Goal: Task Accomplishment & Management: Use online tool/utility

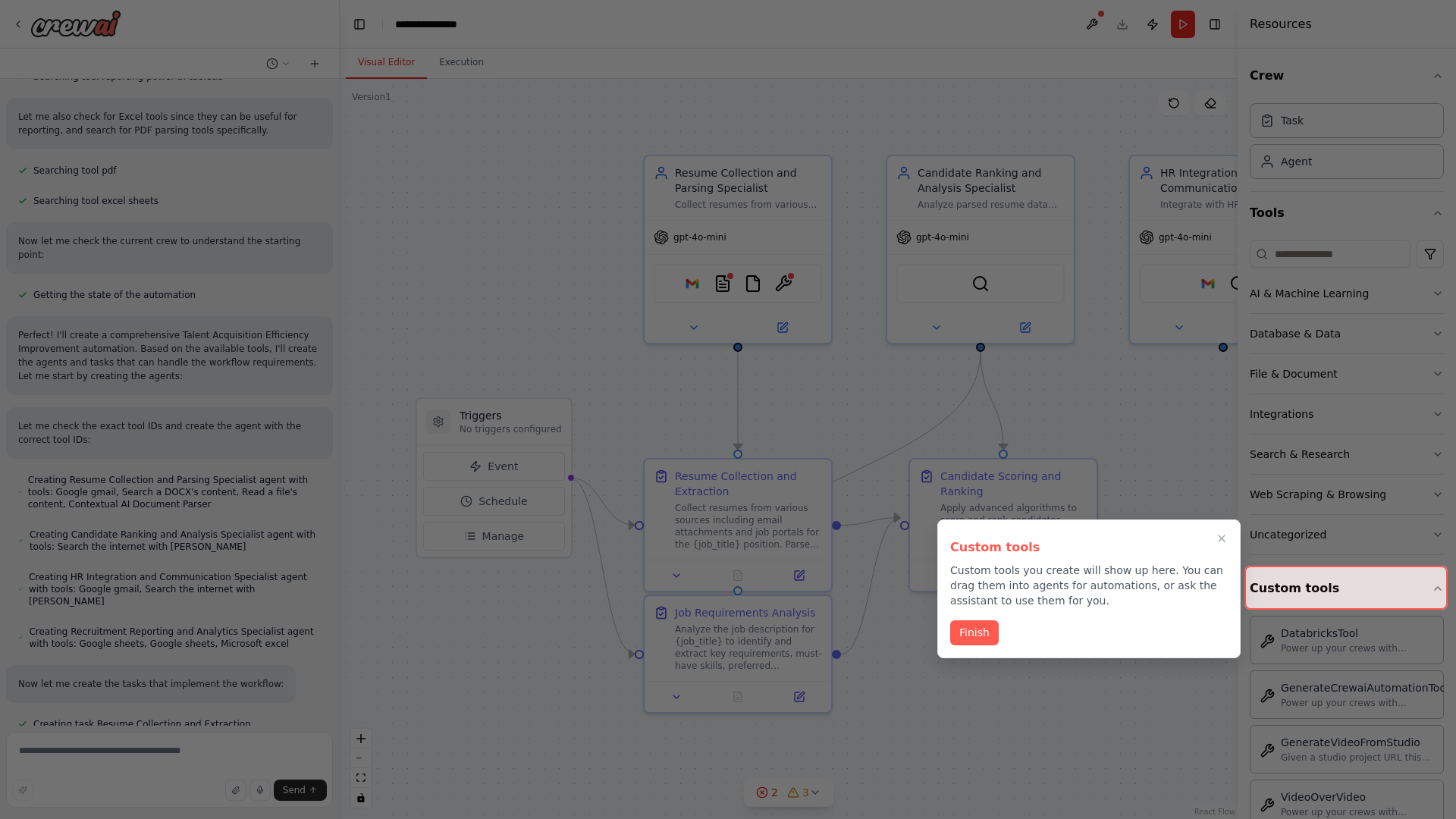
scroll to position [718, 0]
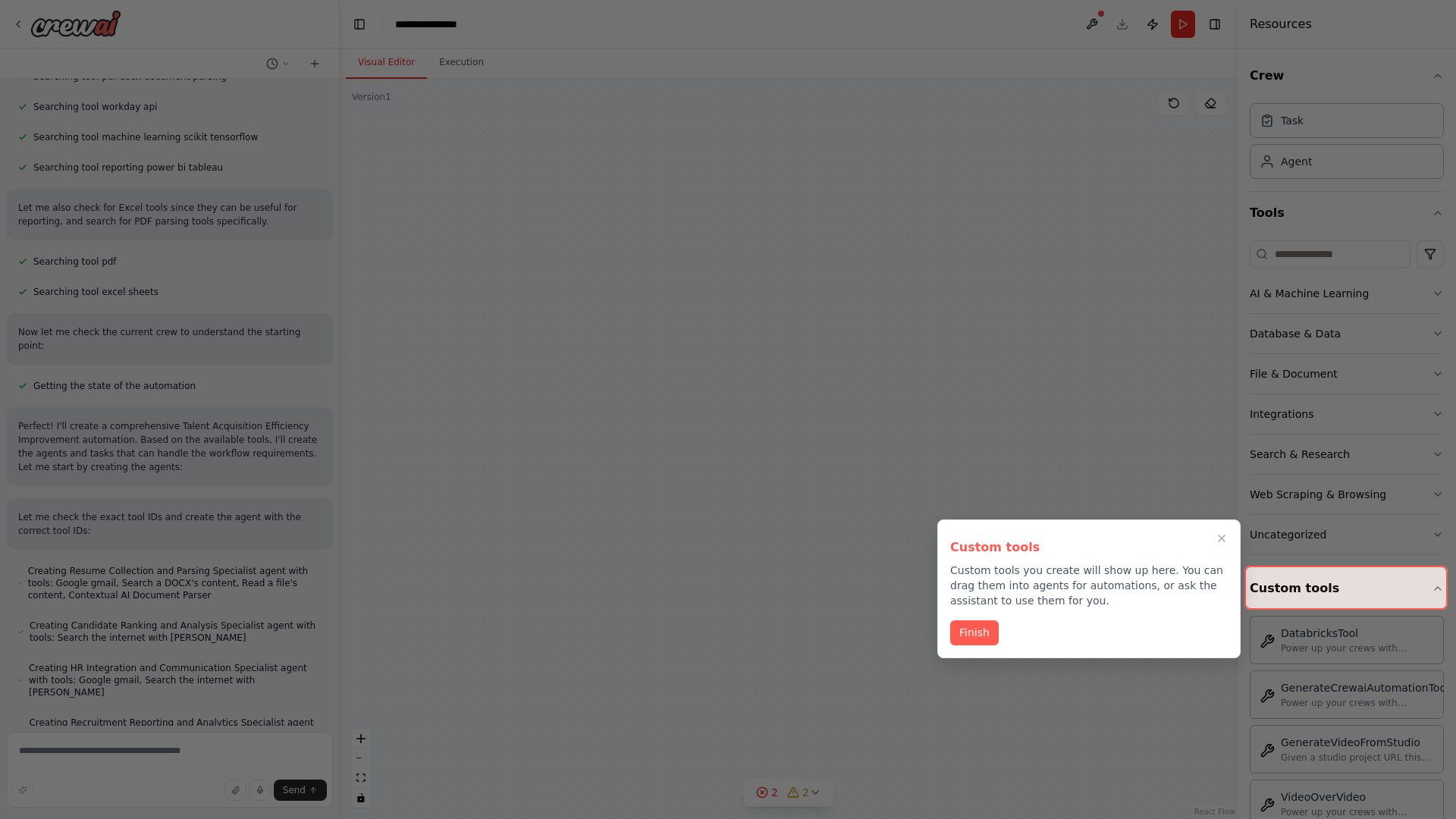
scroll to position [627, 0]
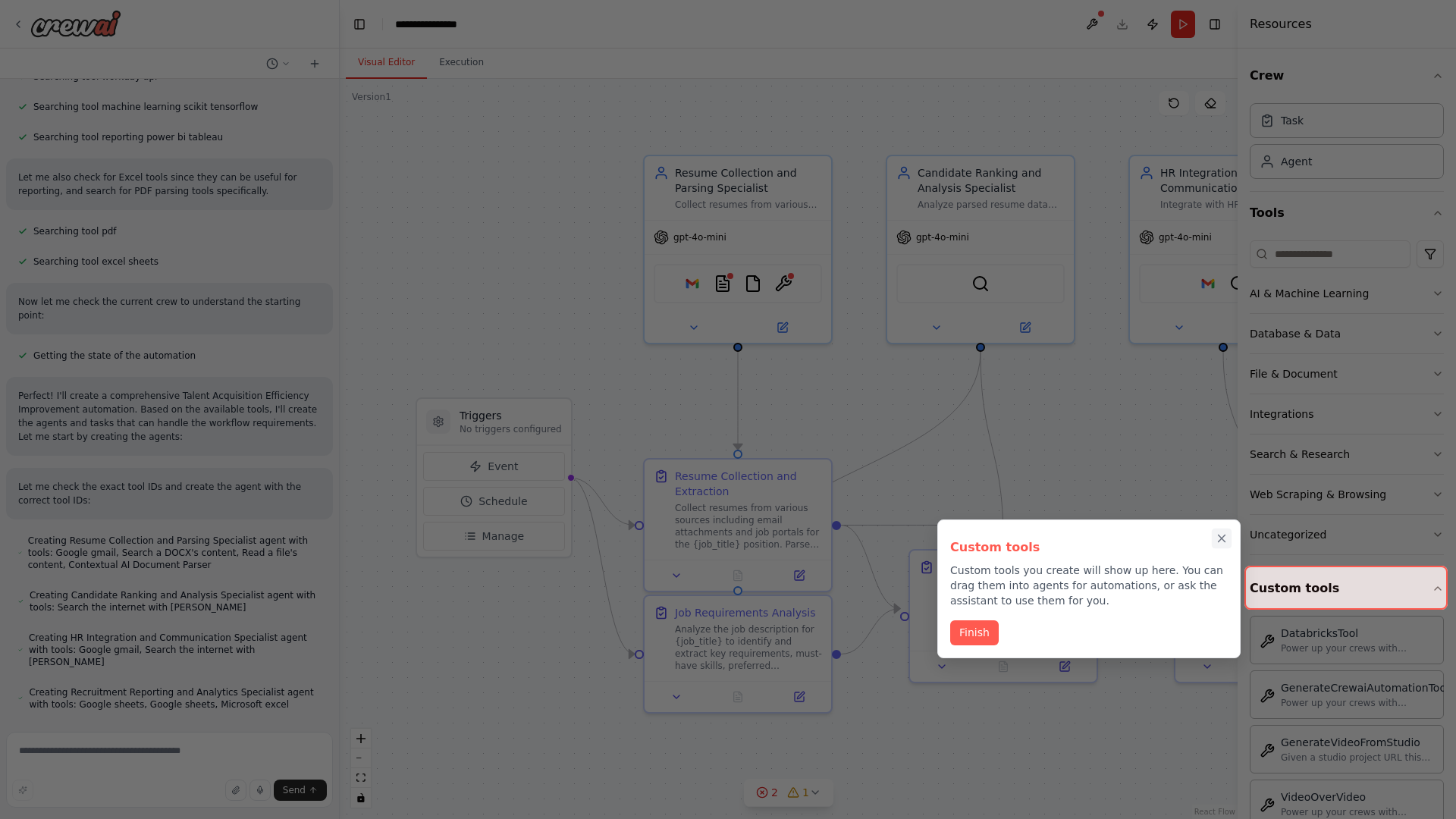
click at [1222, 538] on icon "Close walkthrough" at bounding box center [1222, 538] width 7 height 7
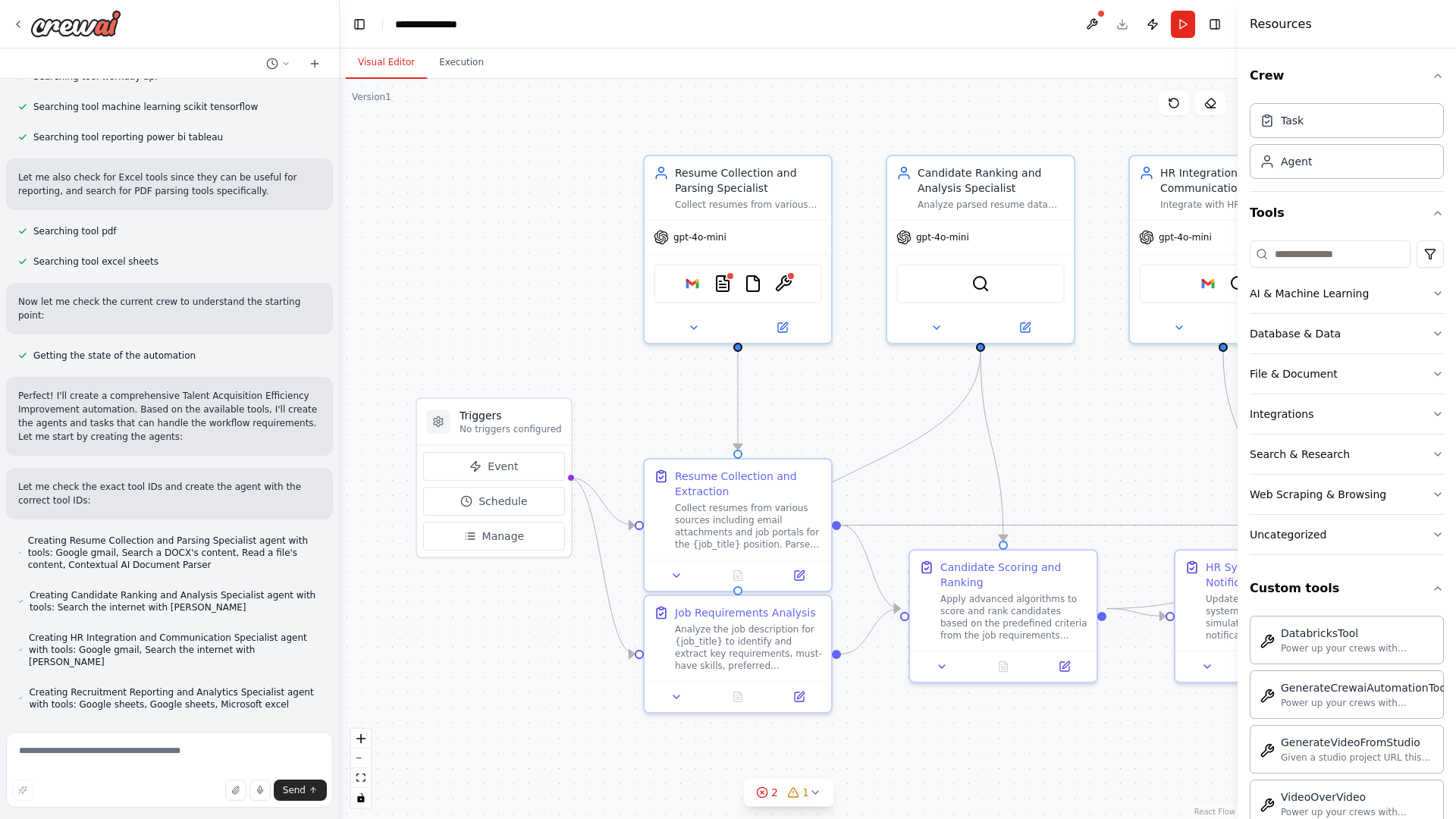
scroll to position [707, 0]
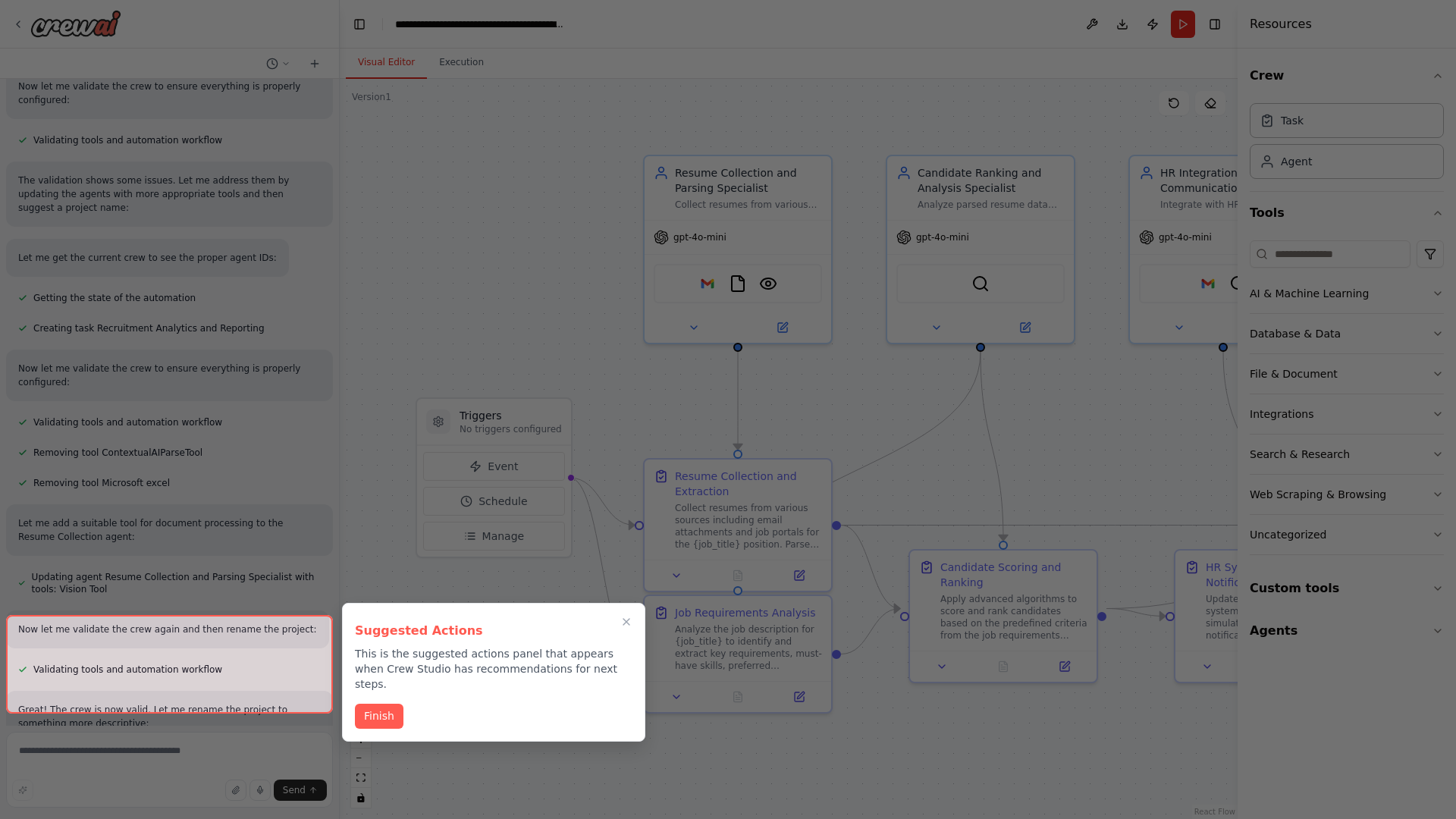
scroll to position [1597, 0]
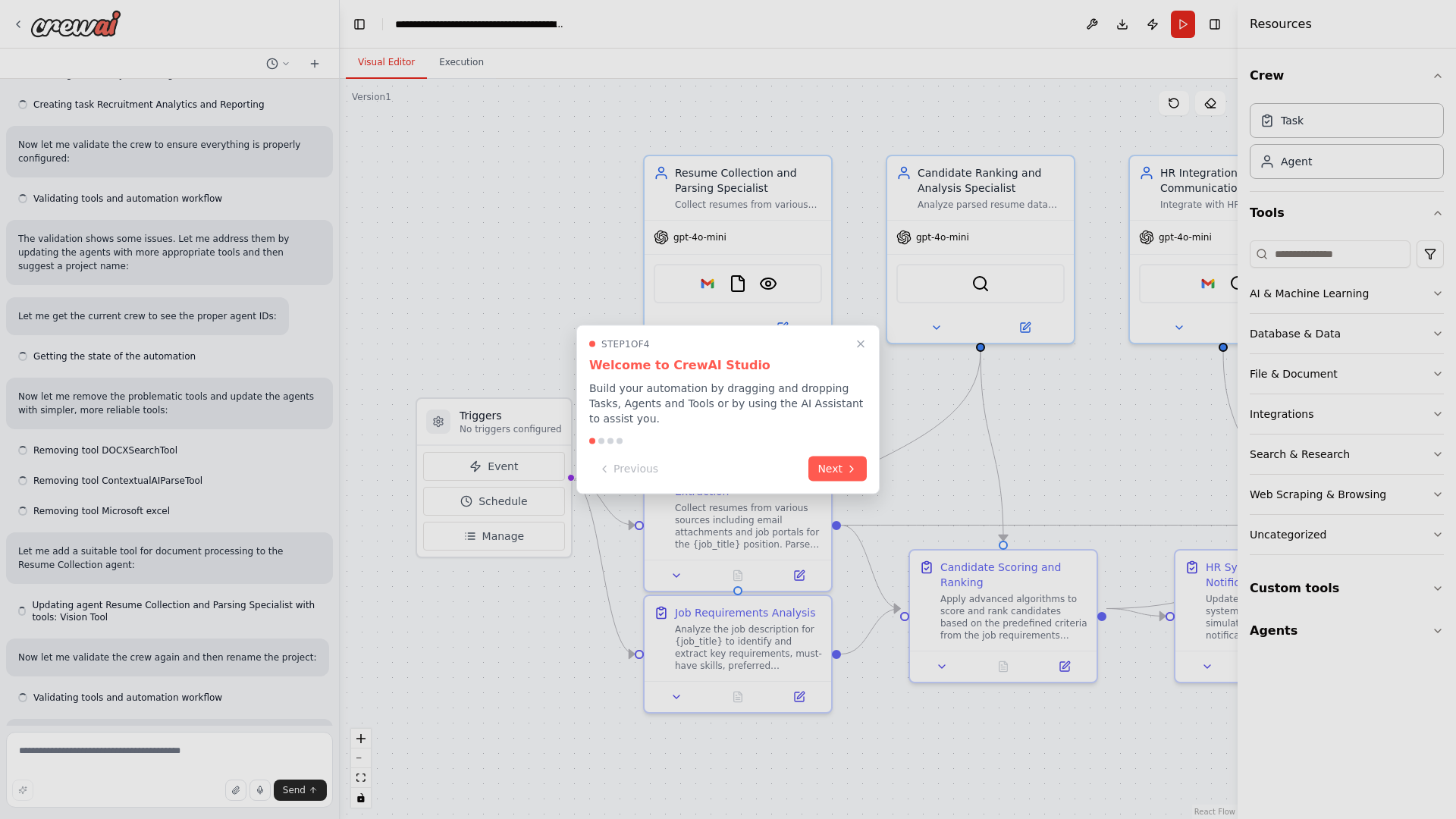
scroll to position [1470, 0]
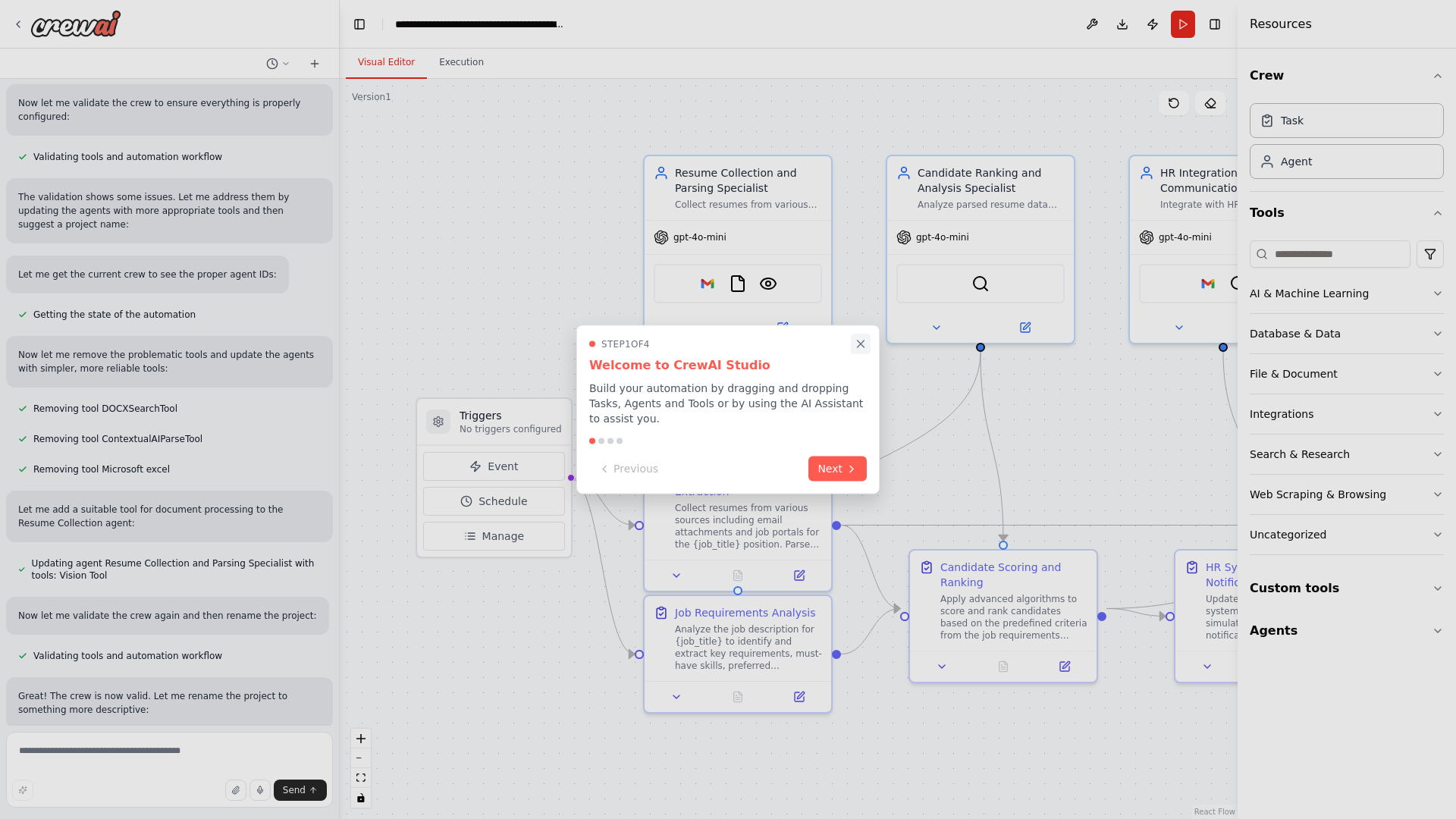
click at [861, 347] on icon "Close walkthrough" at bounding box center [861, 344] width 7 height 7
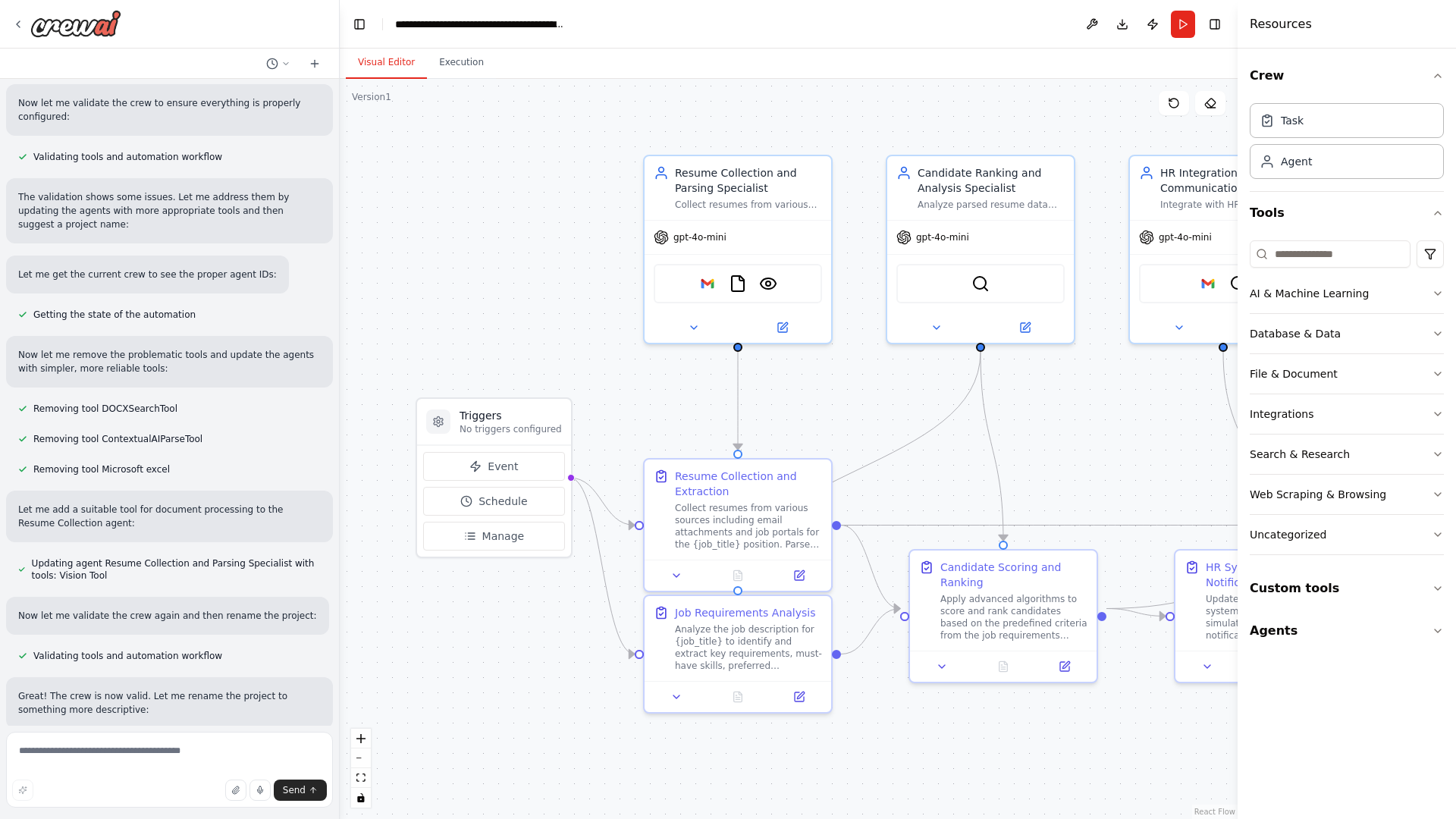
scroll to position [0, 0]
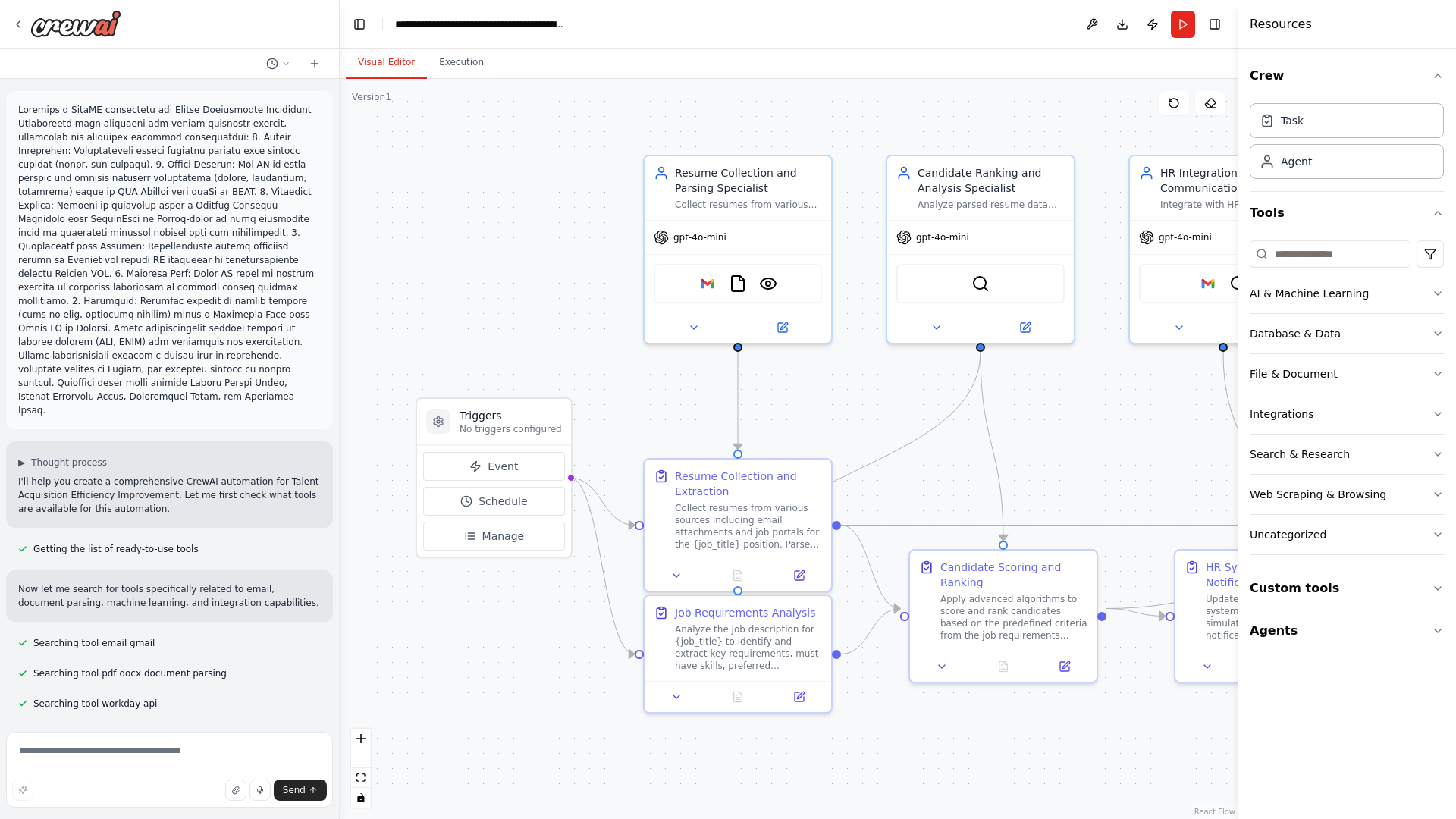
click at [21, 106] on p at bounding box center [170, 260] width 303 height 314
click at [446, 167] on div ".deletable-edge-delete-btn { width: 20px; height: 20px; border: 0px solid #ffff…" at bounding box center [789, 449] width 898 height 740
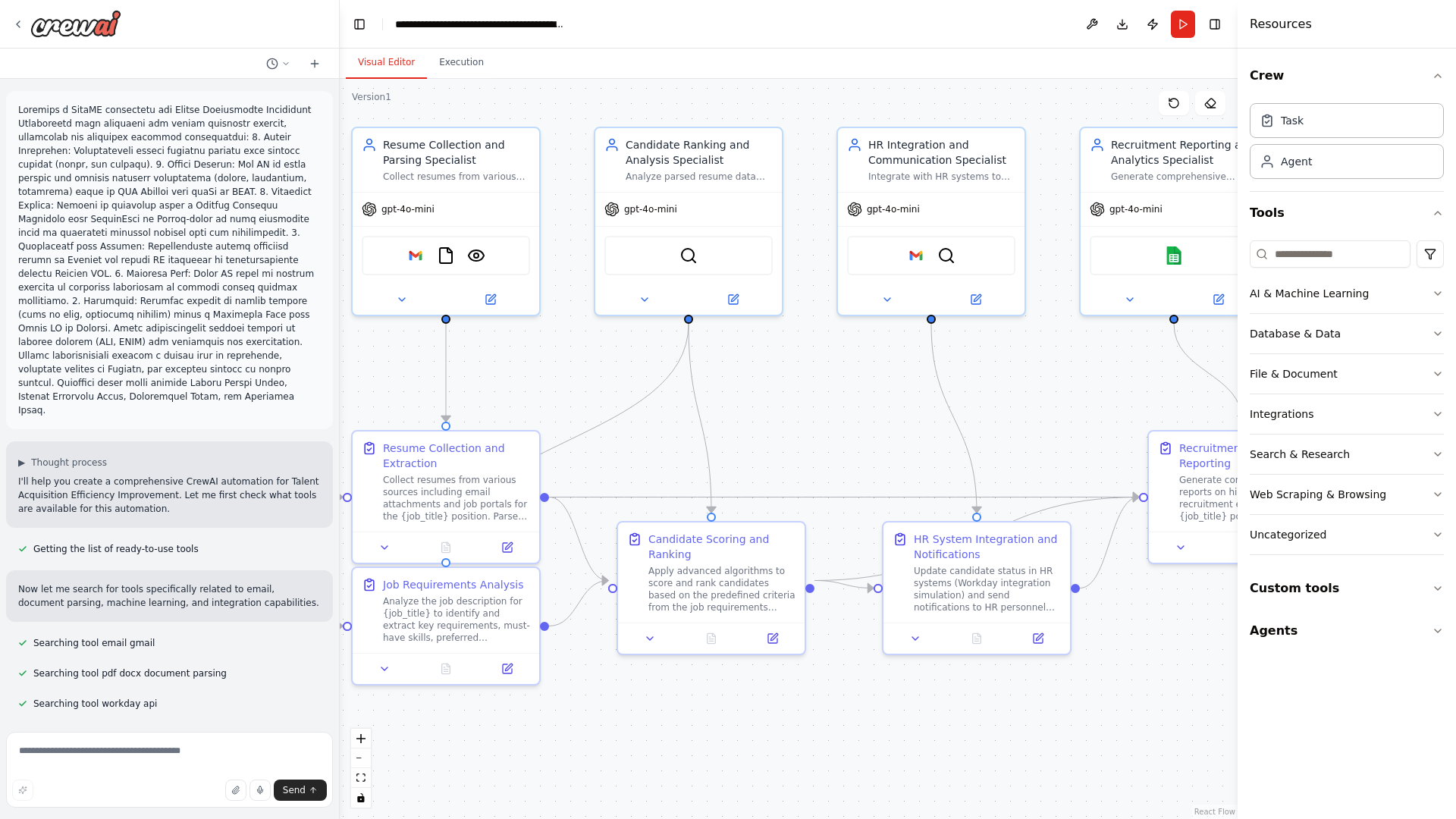
drag, startPoint x: 498, startPoint y: 669, endPoint x: 179, endPoint y: 639, distance: 320.4
click at [179, 639] on div "▶ Thought process I'll help you create a comprehensive CrewAI automation for Ta…" at bounding box center [728, 409] width 1456 height 819
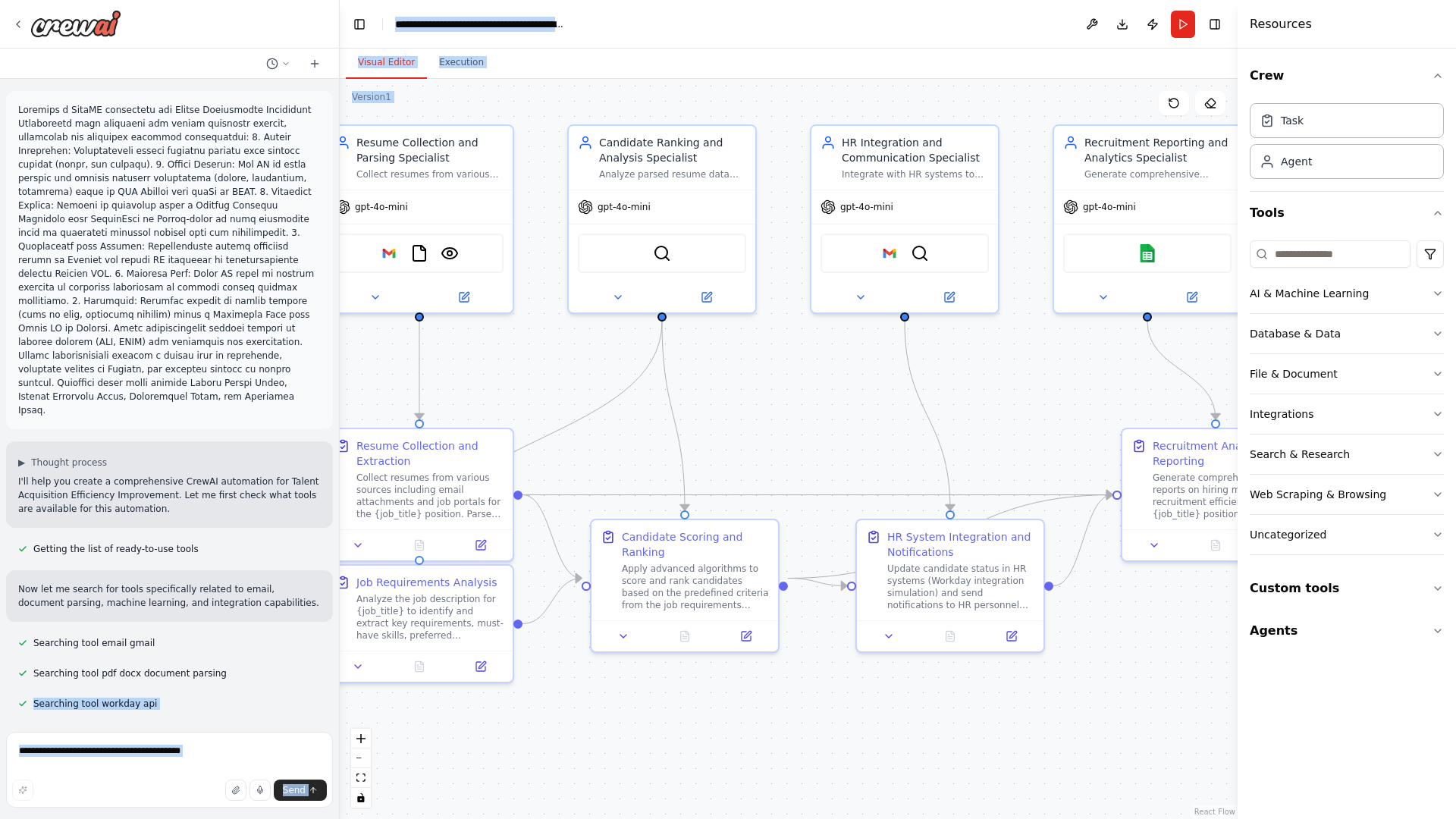
drag, startPoint x: 179, startPoint y: 639, endPoint x: 501, endPoint y: 404, distance: 398.6
click at [501, 404] on div "▶ Thought process I'll help you create a comprehensive CrewAI automation for Ta…" at bounding box center [728, 409] width 1456 height 819
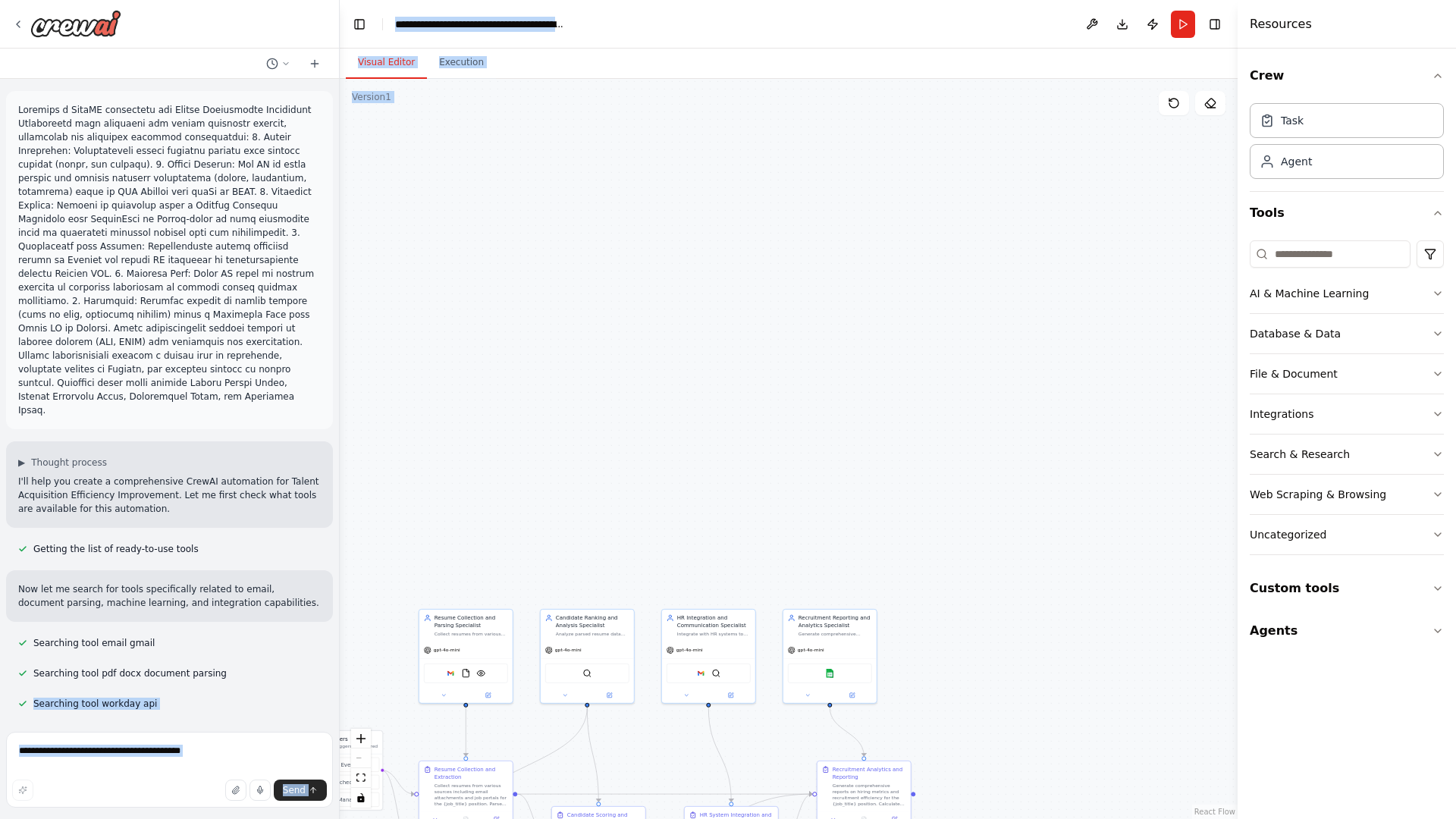
drag, startPoint x: 720, startPoint y: 130, endPoint x: 610, endPoint y: 430, distance: 319.5
click at [610, 430] on div ".deletable-edge-delete-btn { width: 20px; height: 20px; border: 0px solid #ffff…" at bounding box center [789, 449] width 898 height 740
